Goal: Find specific page/section: Find specific page/section

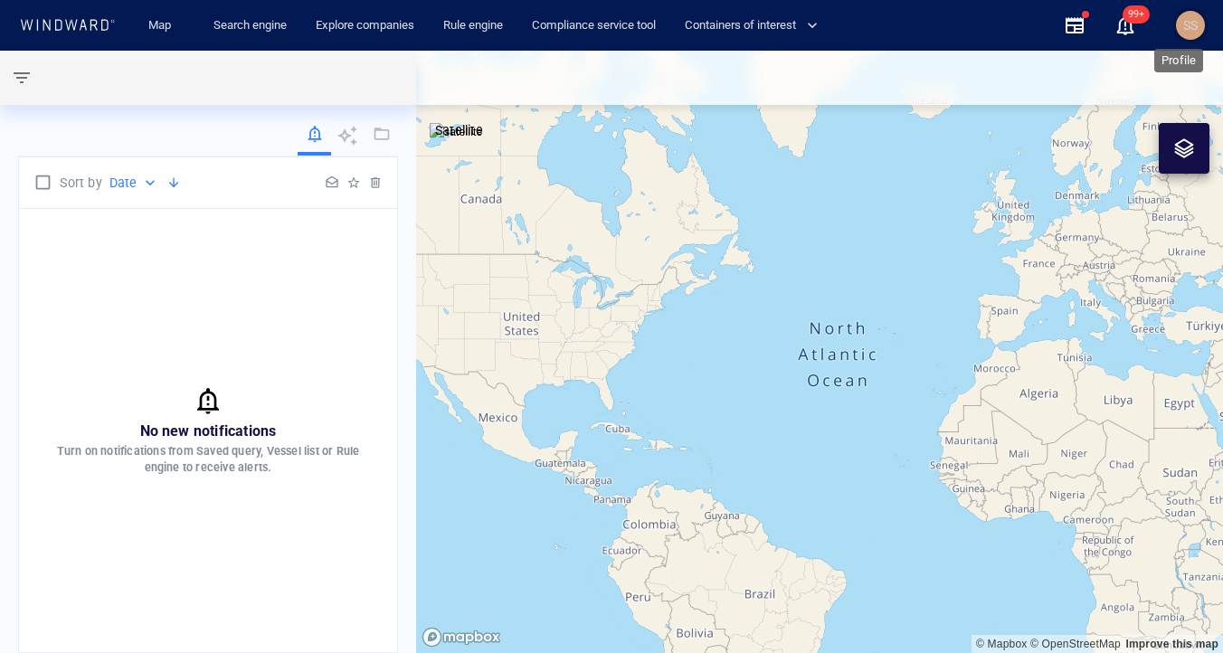
click at [1196, 21] on span "SS" at bounding box center [1190, 25] width 14 height 14
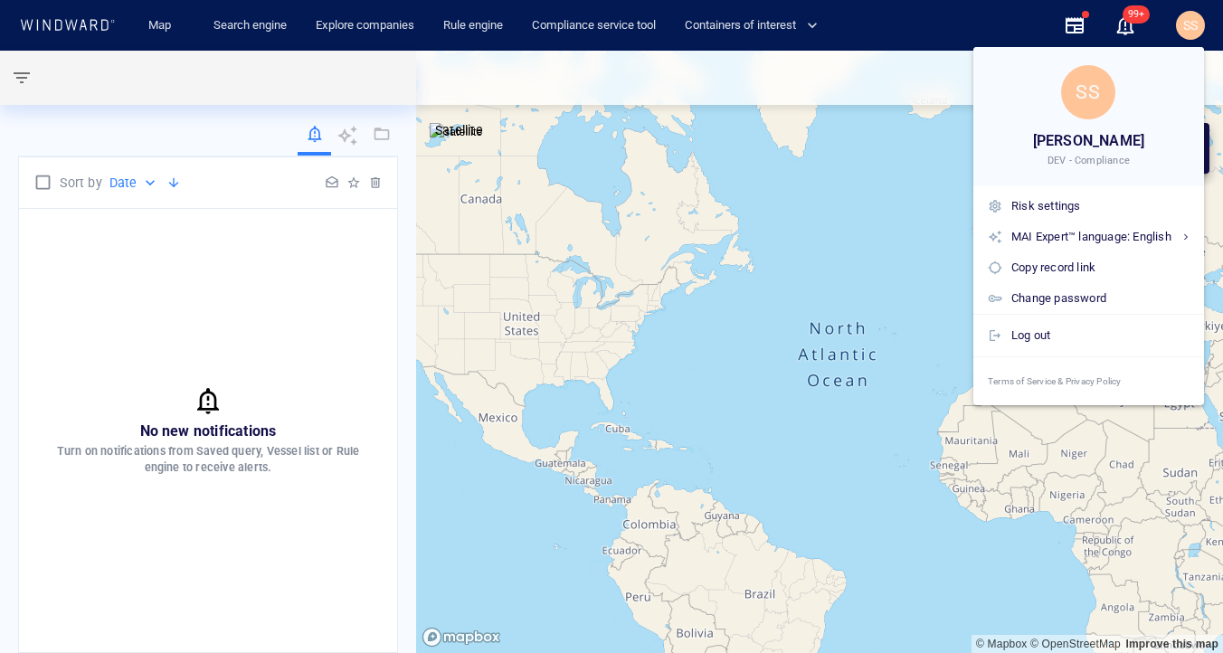
click at [241, 18] on div at bounding box center [611, 326] width 1223 height 653
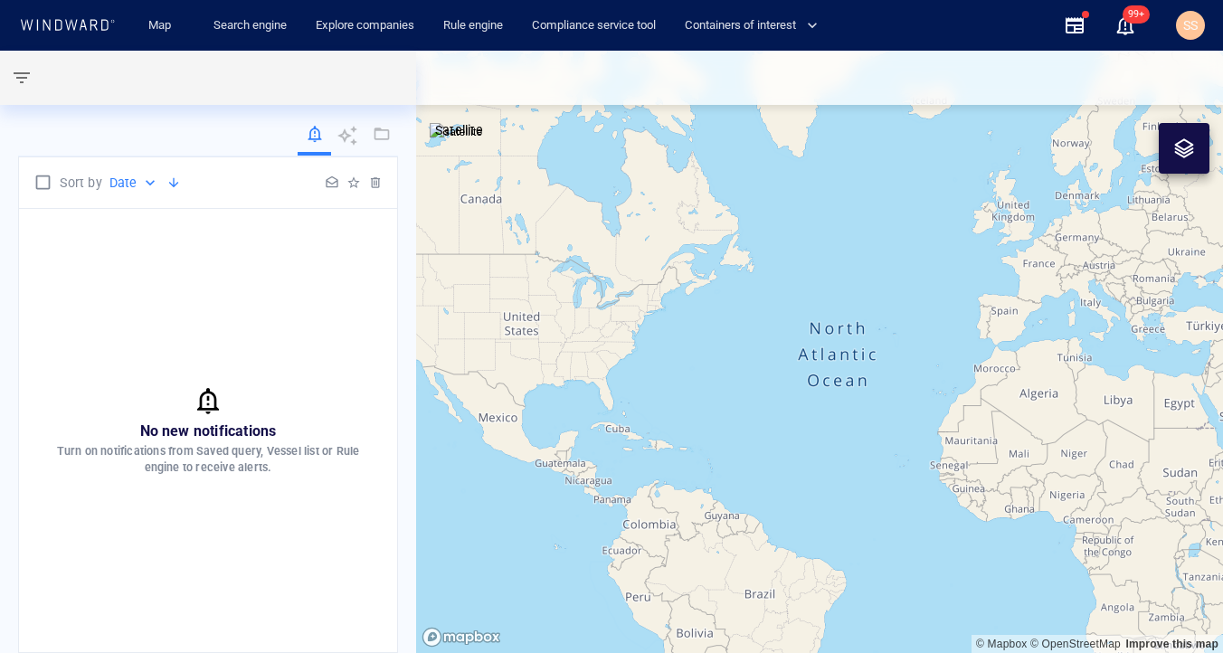
click at [246, 28] on link "Search engine" at bounding box center [250, 26] width 88 height 32
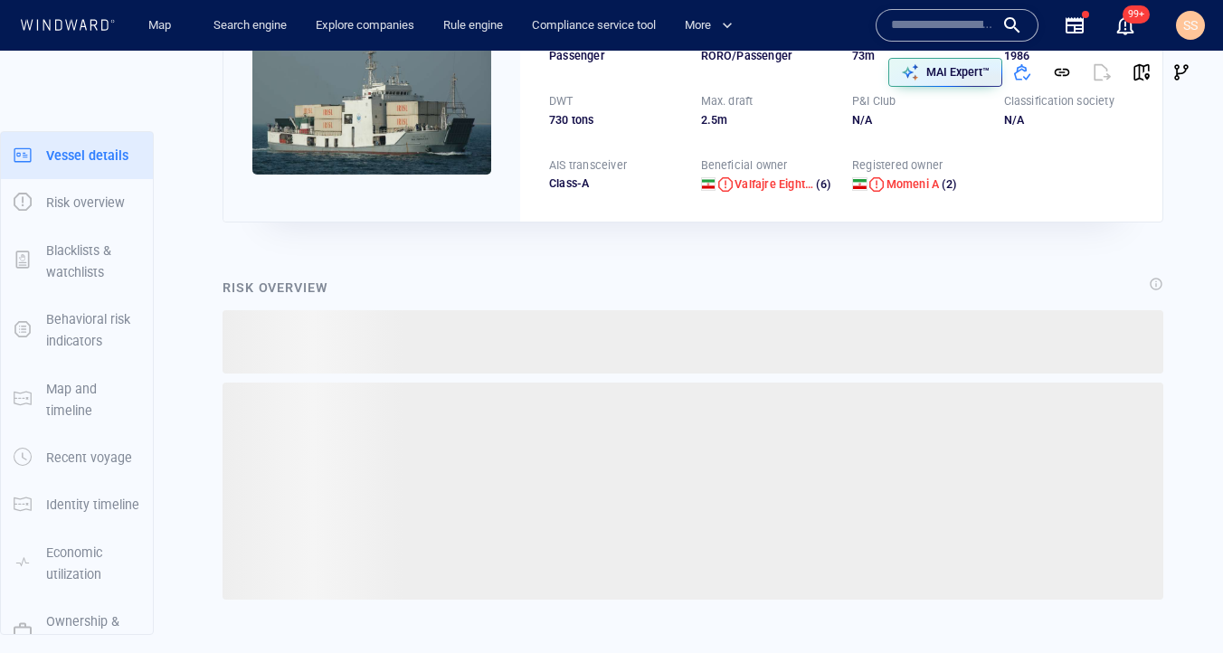
scroll to position [94, 0]
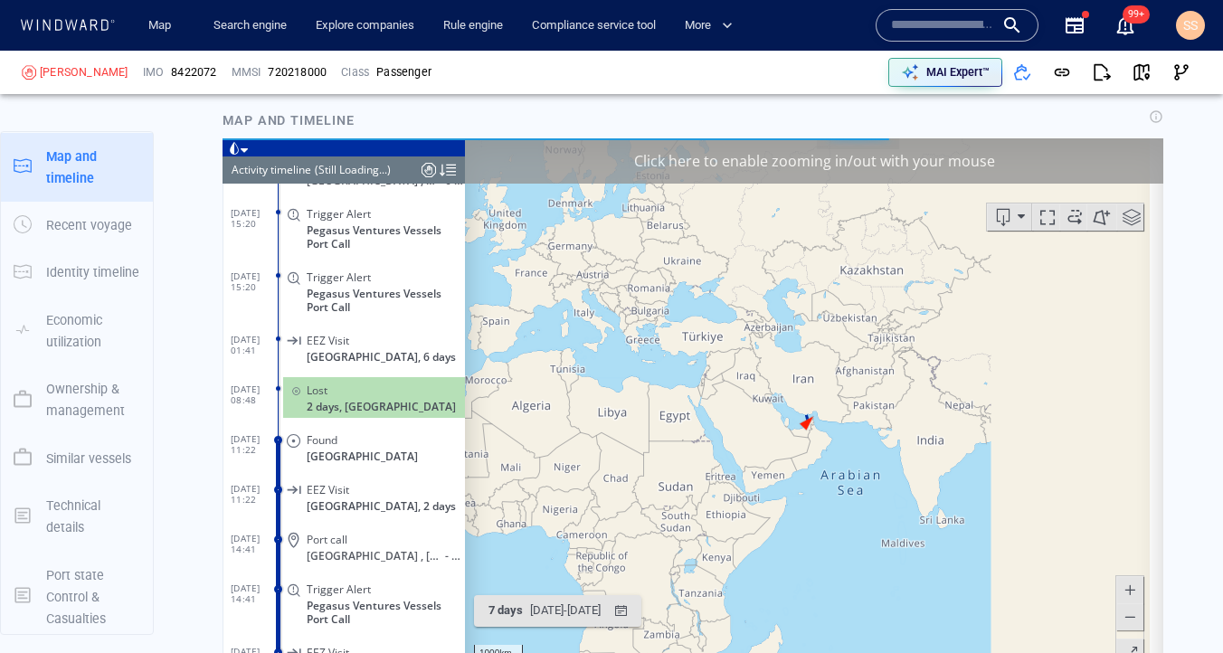
scroll to position [6021, 0]
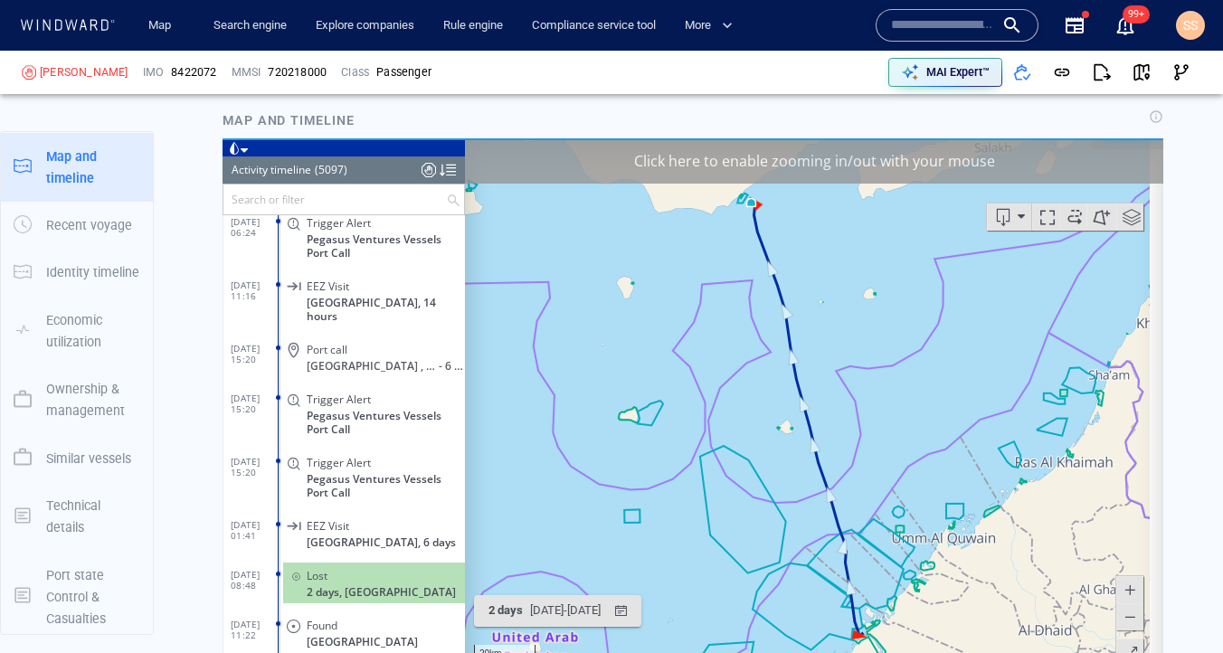
scroll to position [252437, 0]
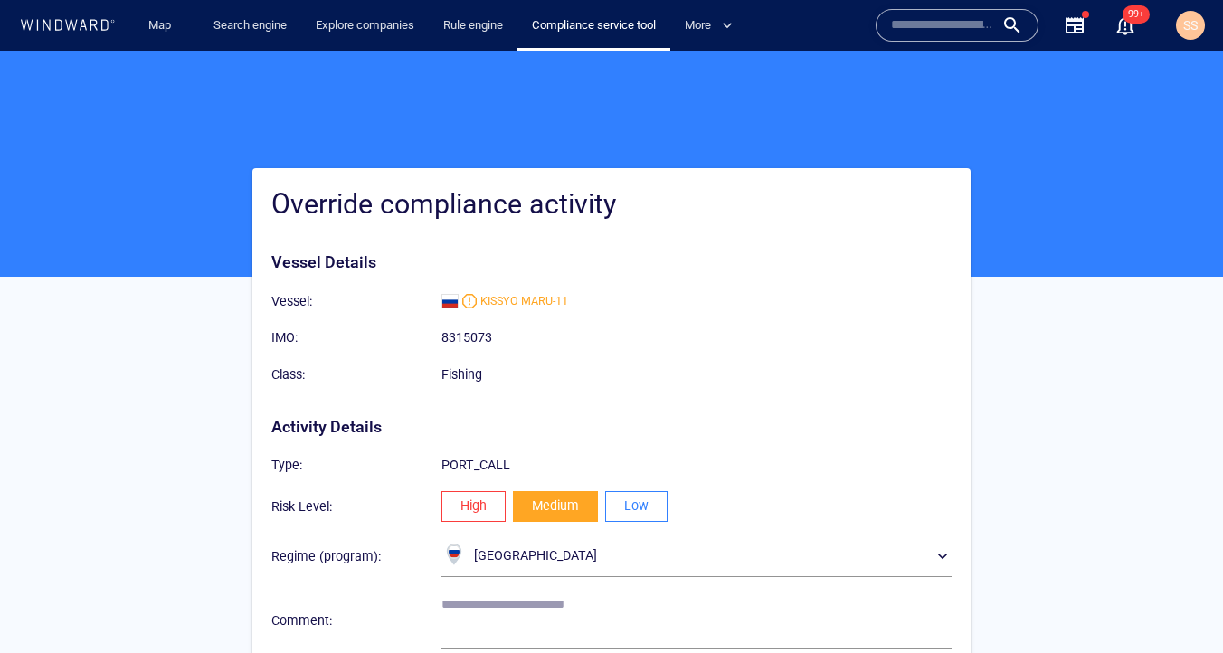
click at [695, 152] on div at bounding box center [611, 164] width 1223 height 226
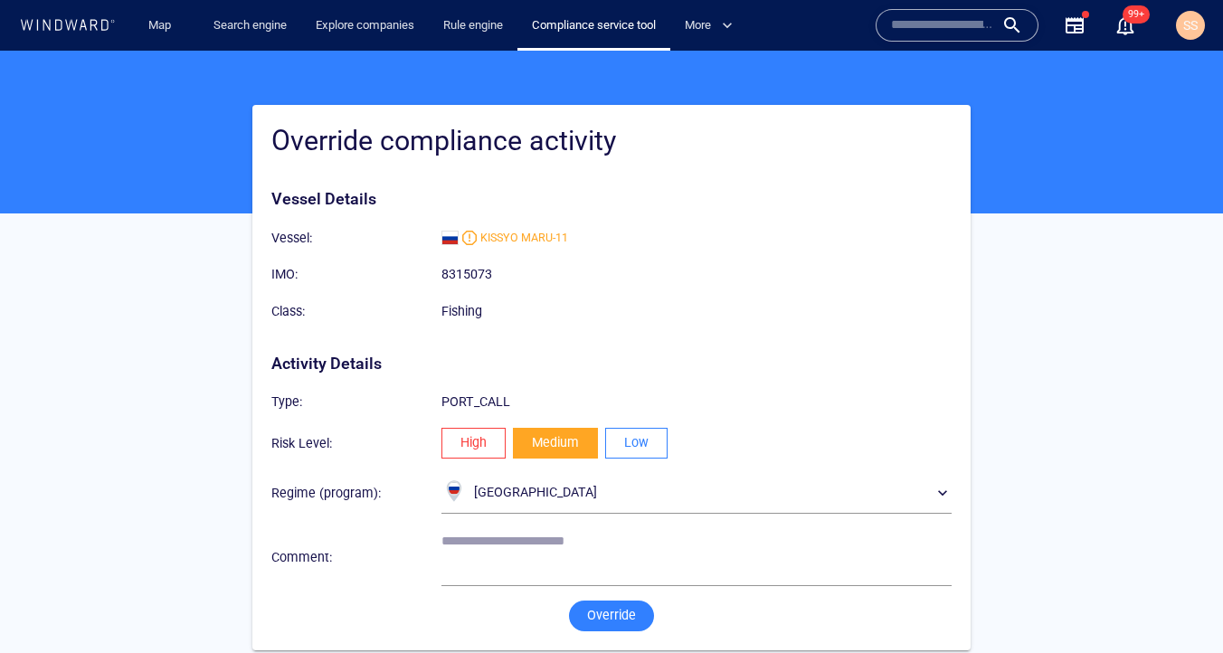
scroll to position [79, 0]
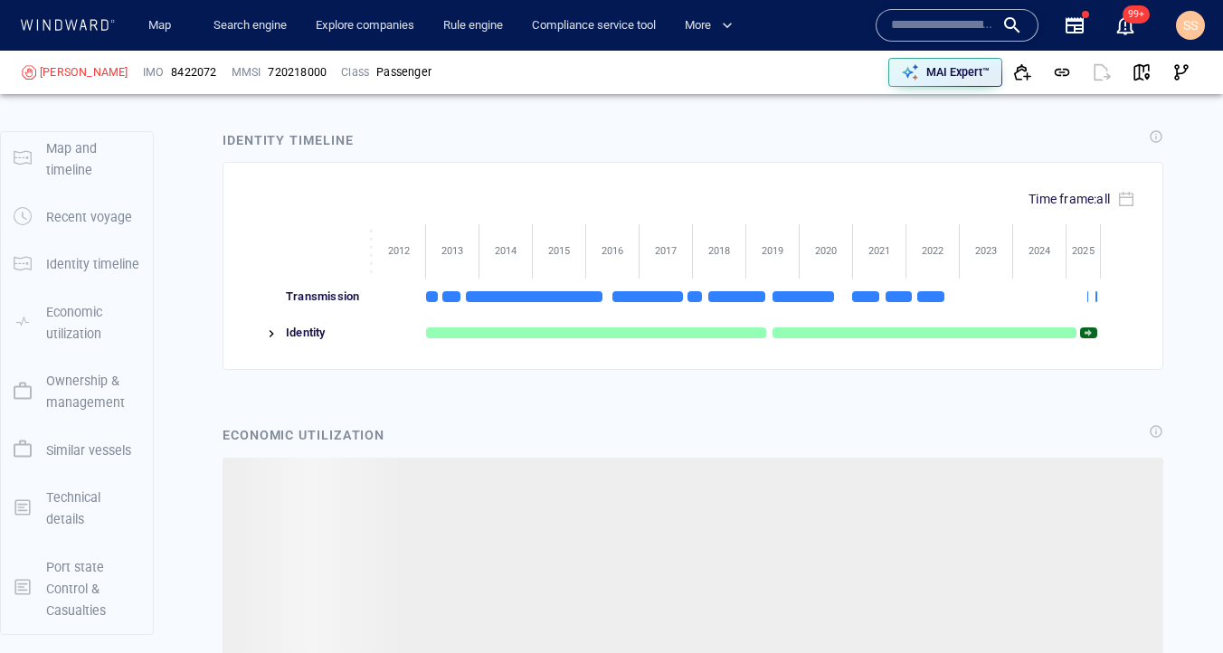
scroll to position [3122, 0]
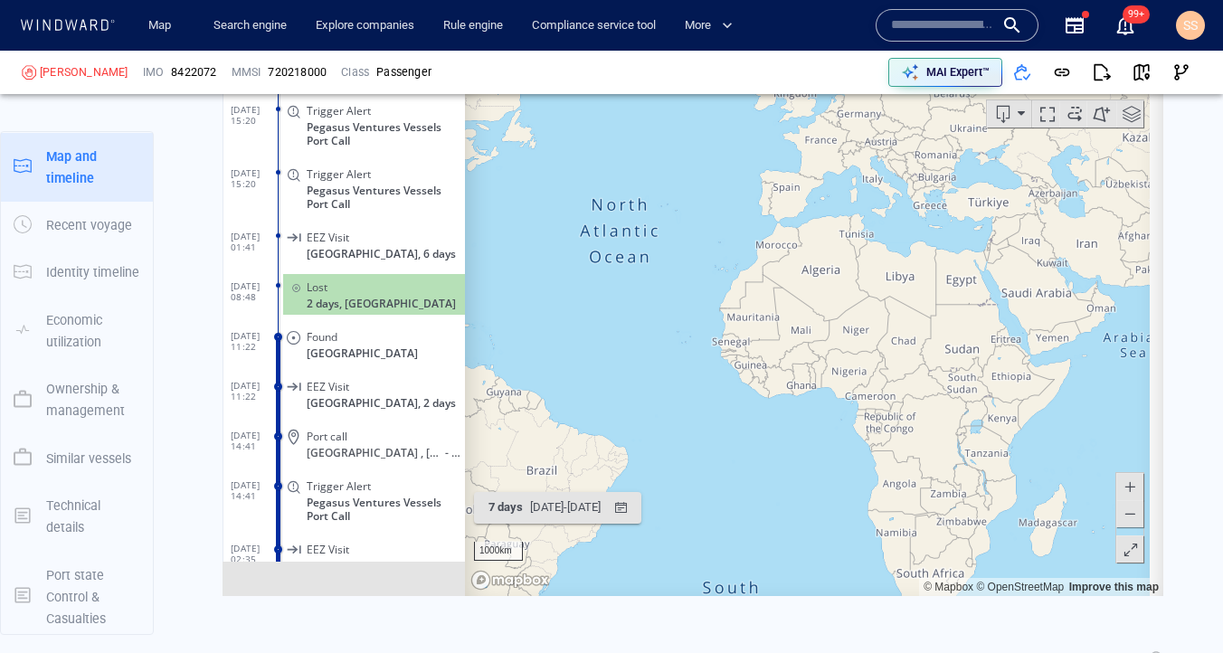
scroll to position [6021, 0]
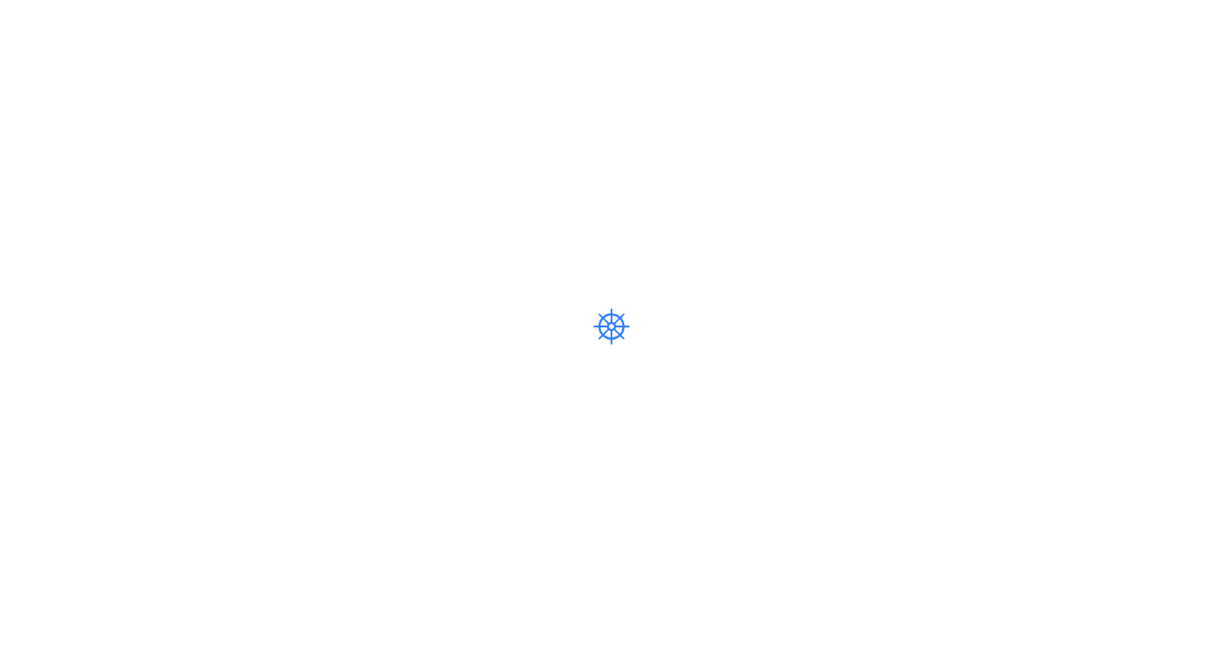
click at [671, 230] on div at bounding box center [611, 326] width 1223 height 653
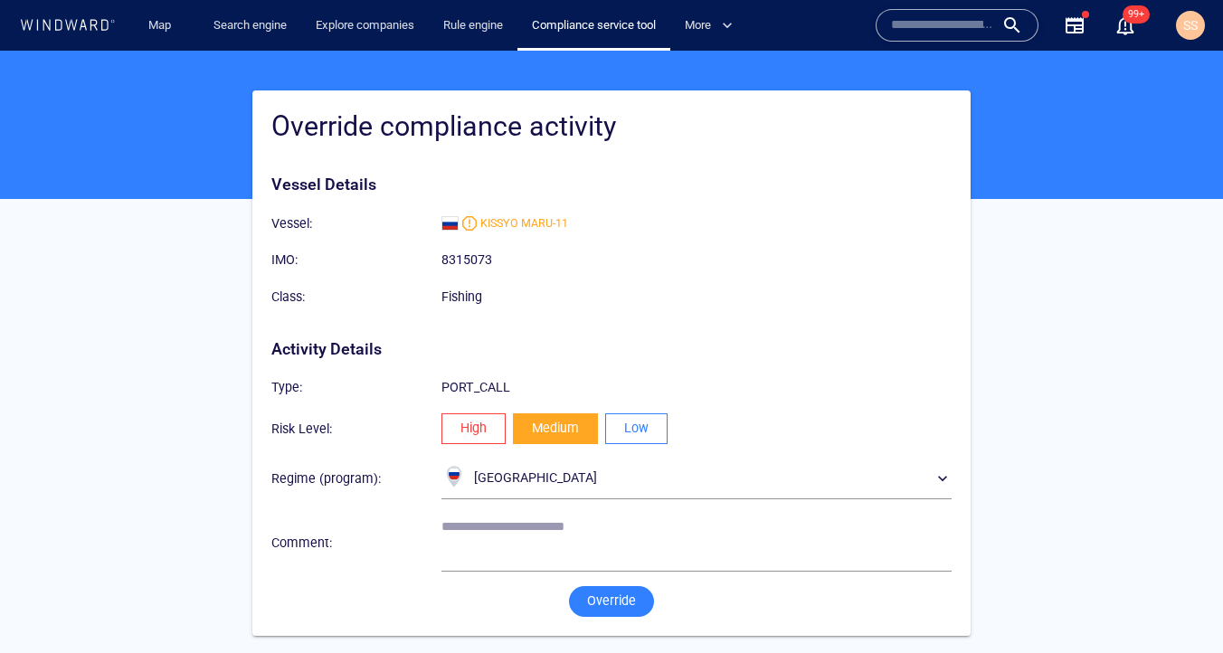
scroll to position [79, 0]
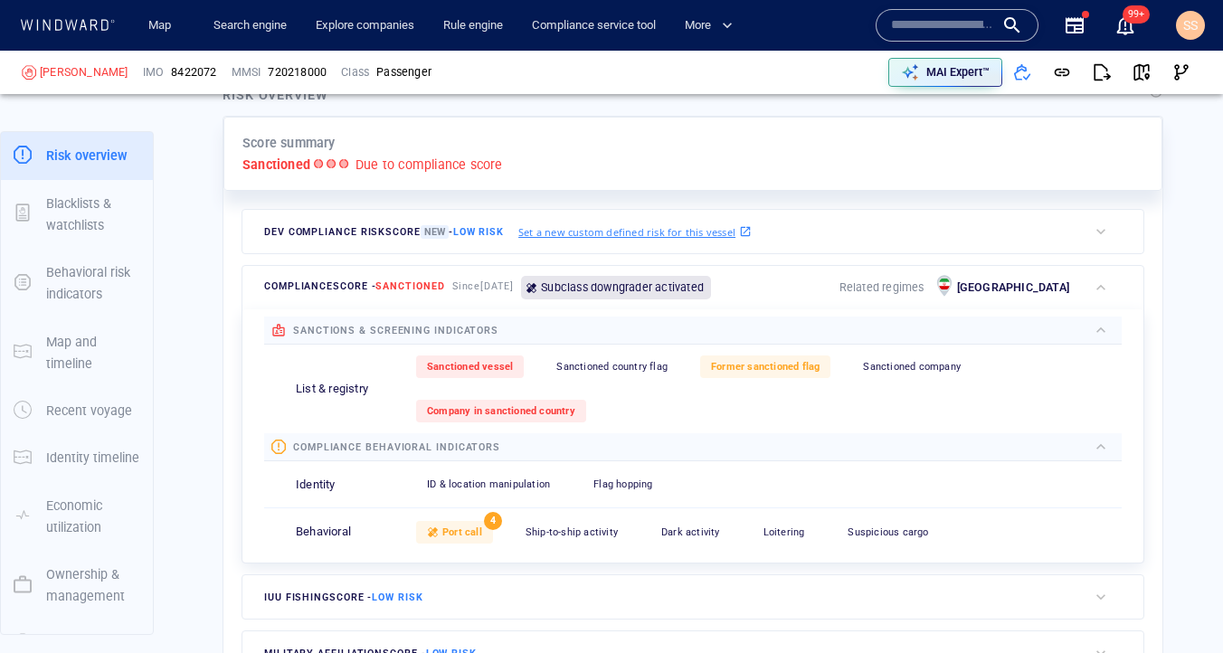
scroll to position [429, 0]
